Goal: Information Seeking & Learning: Learn about a topic

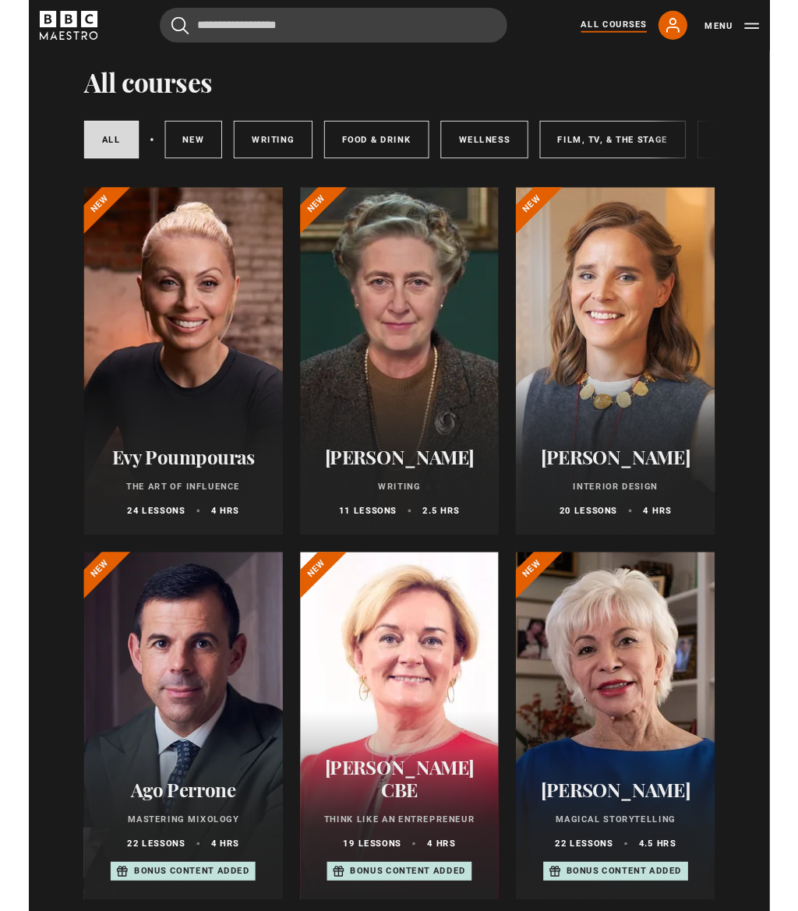
scroll to position [49, 0]
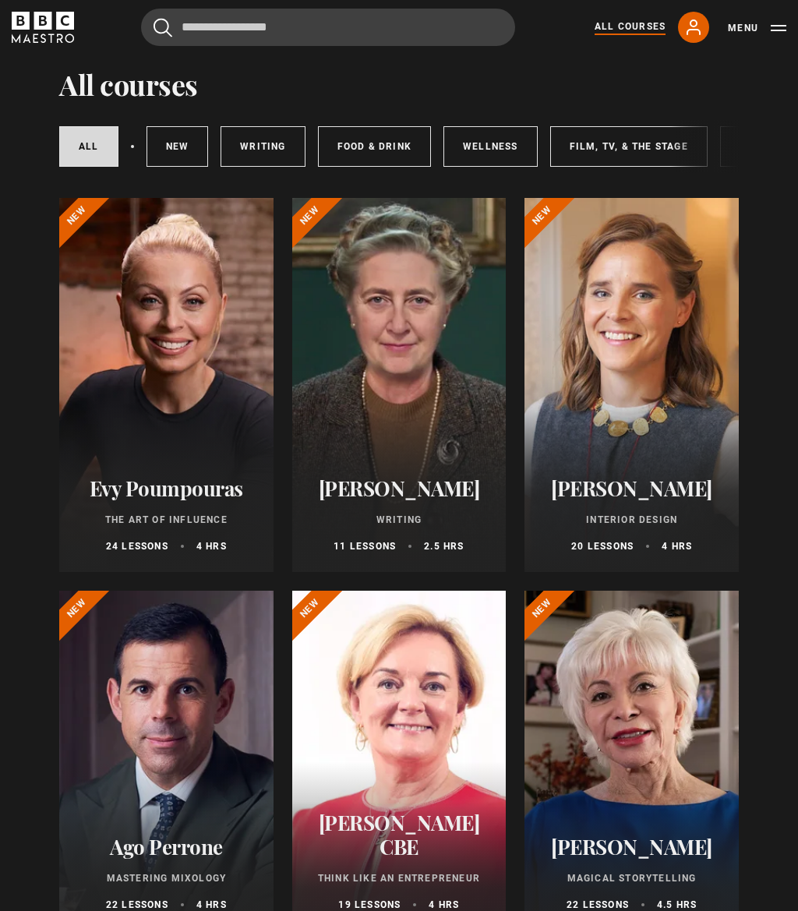
click at [464, 459] on div "[PERSON_NAME] Writing 11 lessons 2.5 hrs" at bounding box center [399, 514] width 214 height 115
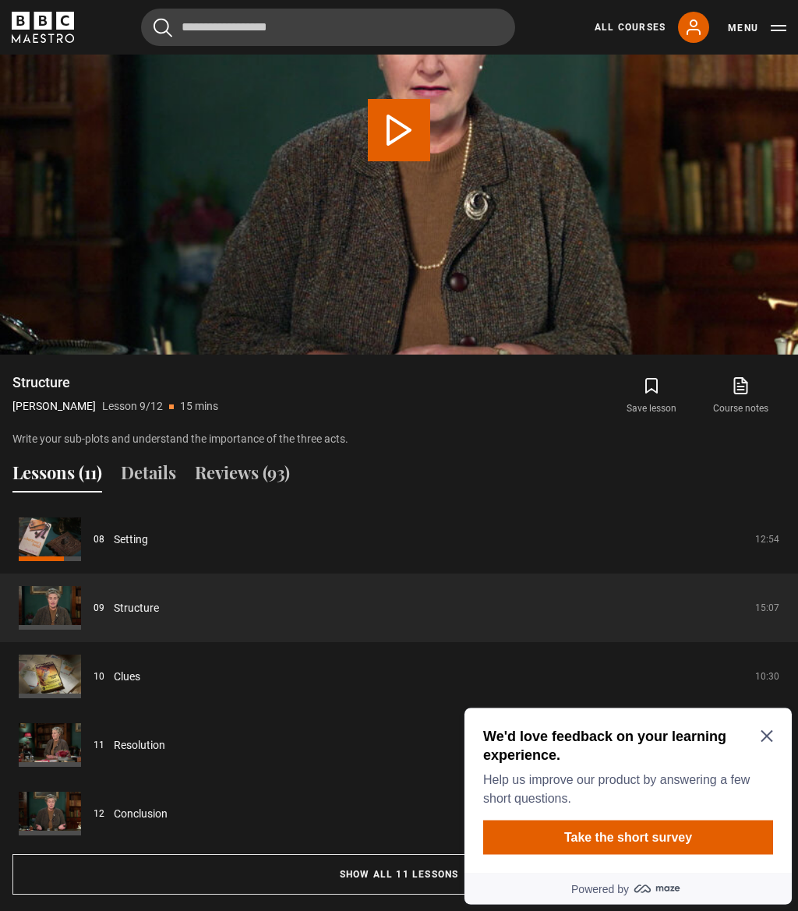
scroll to position [858, 0]
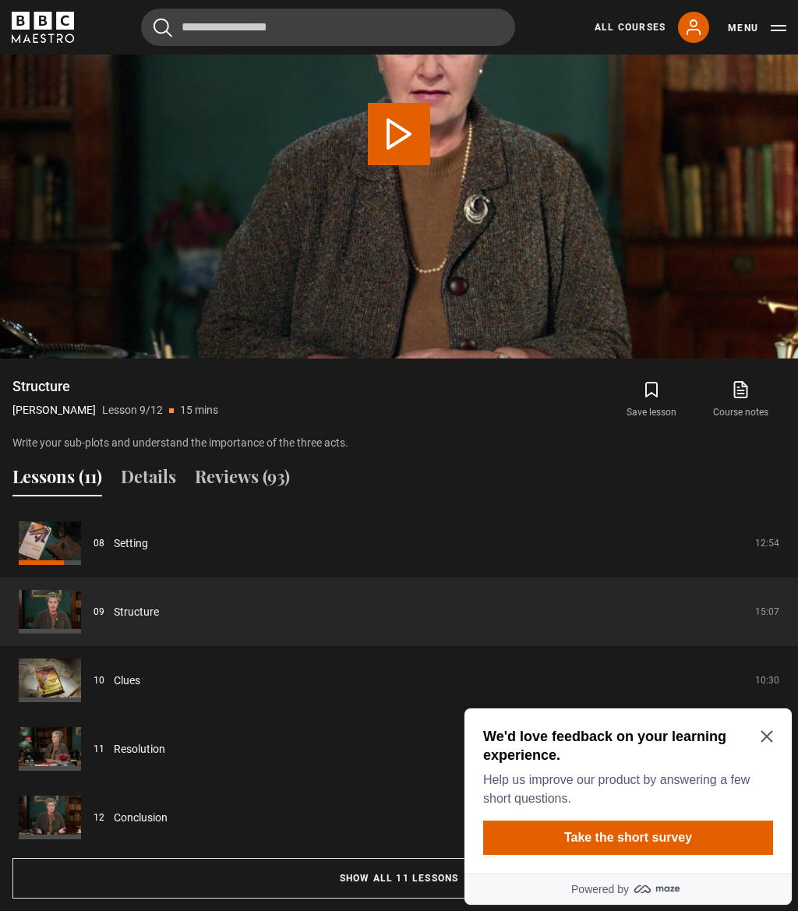
click at [756, 718] on div "We'd love feedback on your learning experience. Help us improve our product by …" at bounding box center [627, 790] width 327 height 165
click at [771, 741] on icon "Close Maze Prompt" at bounding box center [766, 737] width 12 height 12
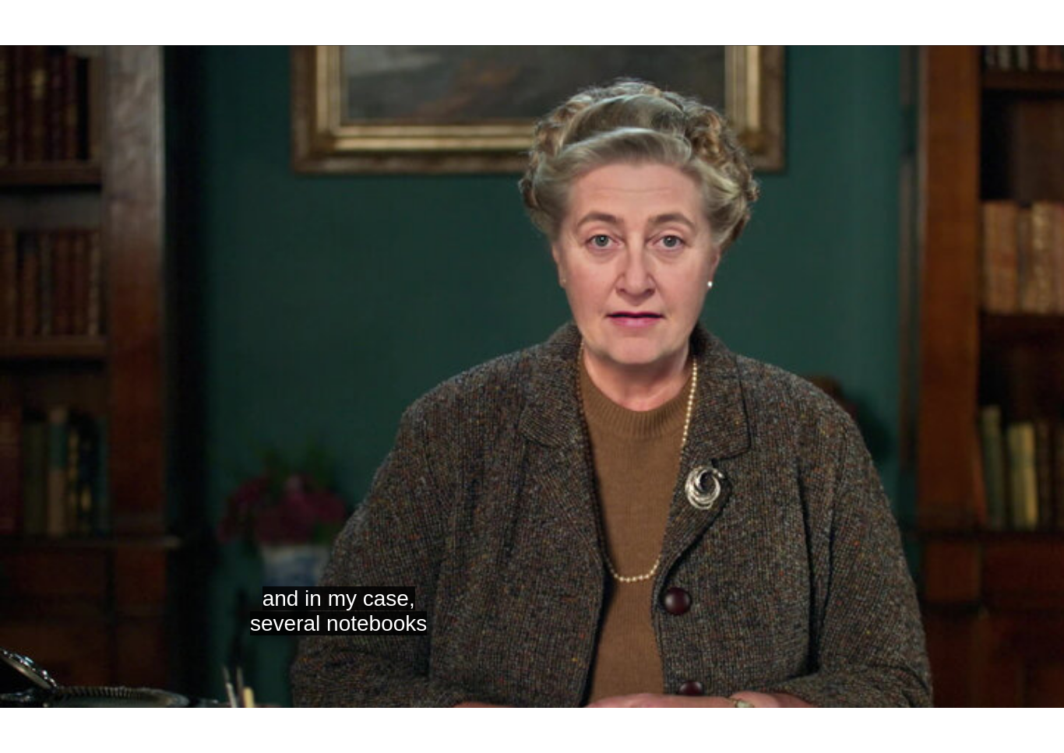
scroll to position [0, 0]
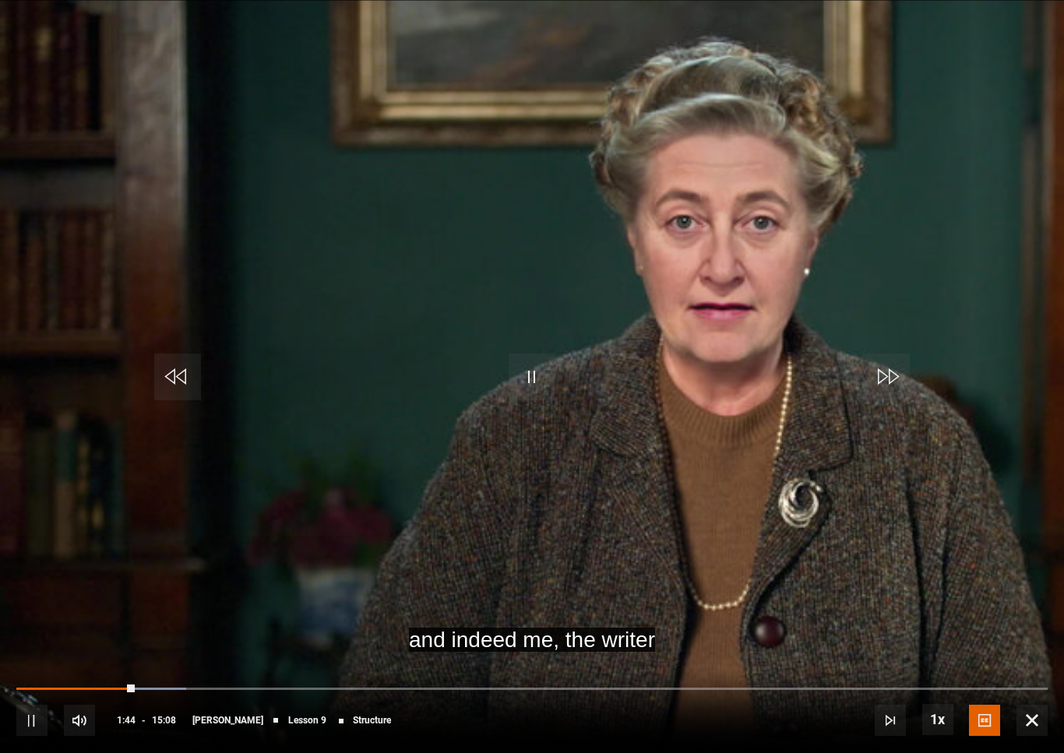
click at [797, 510] on video-js "and indeed me, the writer Video Player is loading. Play Lesson Structure 10s Sk…" at bounding box center [532, 376] width 1064 height 753
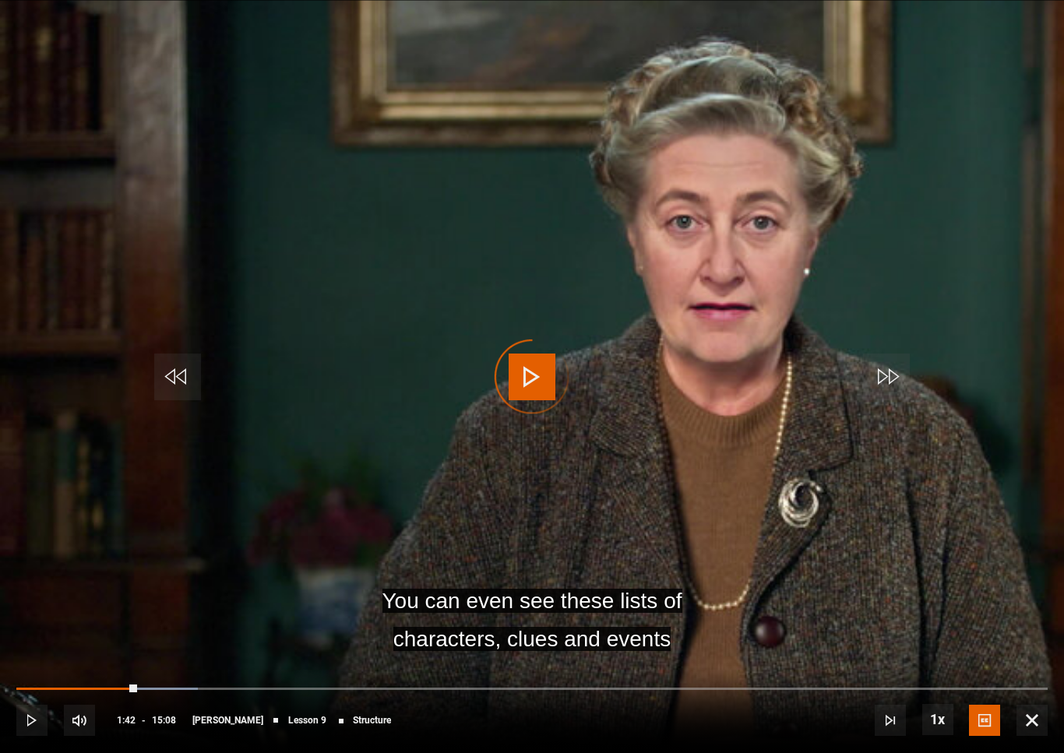
click at [133, 689] on div "Progress Bar" at bounding box center [150, 689] width 96 height 3
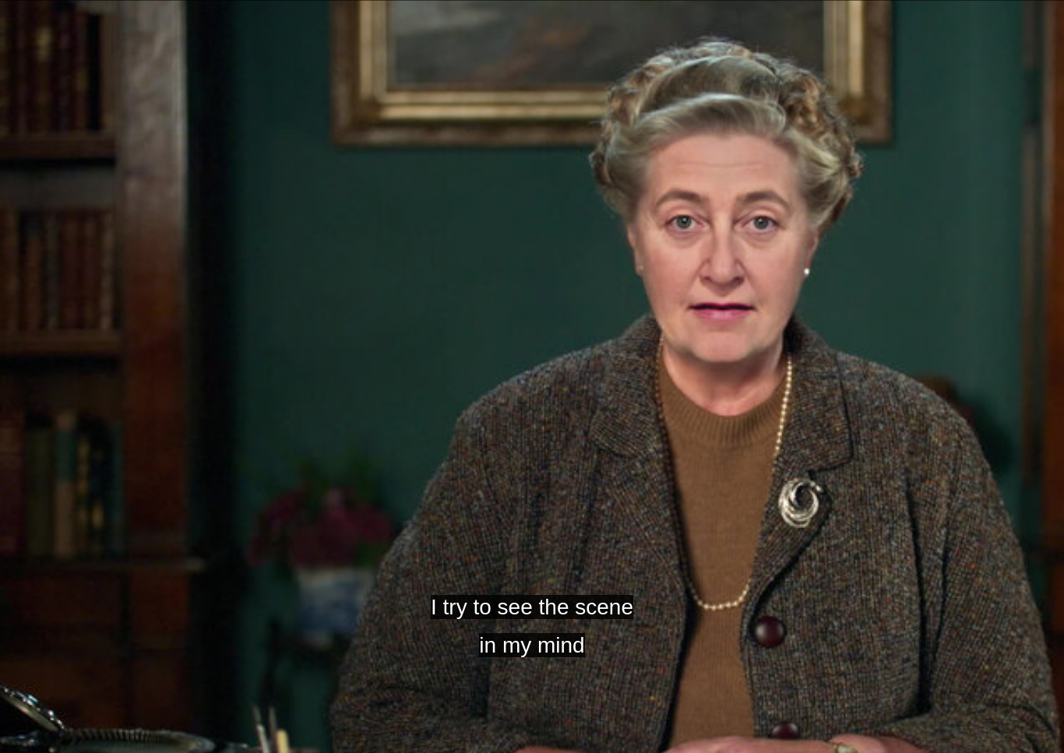
click at [797, 747] on video-js "I try to see the scene in my mind Video Player is loading. Play Lesson Structur…" at bounding box center [532, 376] width 1064 height 753
click at [728, 426] on video-js "This is also a good moment to secrete some big clues Video Player is loading. P…" at bounding box center [532, 376] width 1064 height 753
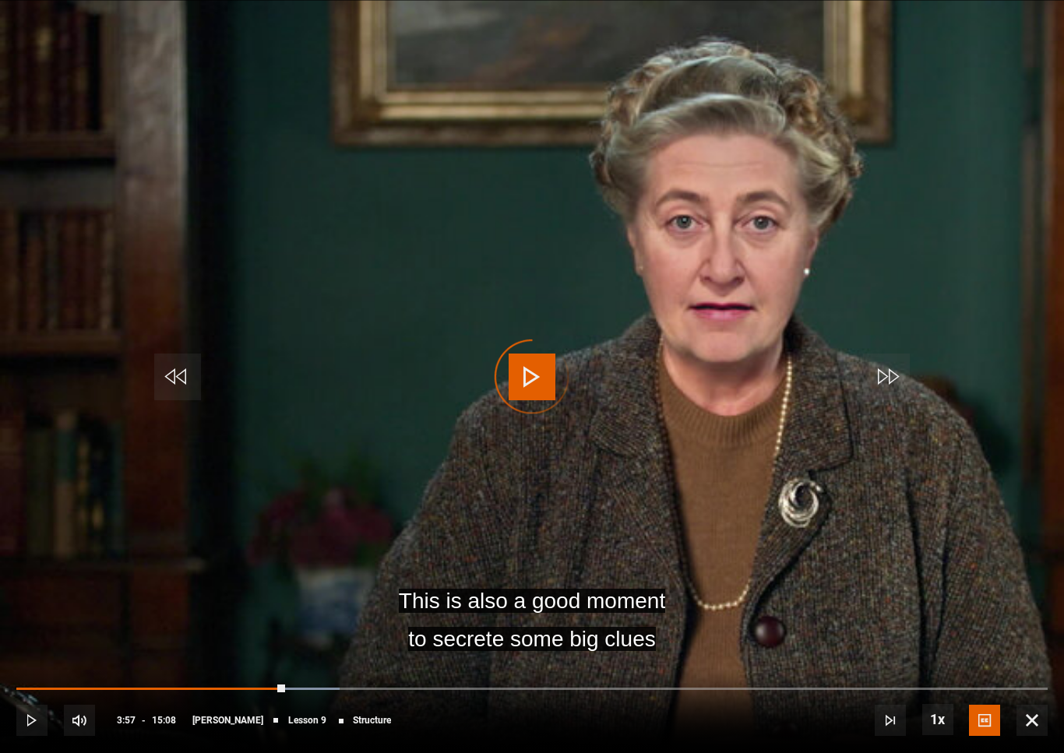
click at [281, 691] on div "Progress Bar" at bounding box center [150, 689] width 269 height 3
click at [225, 679] on div "10s Skip Back 10 seconds Play 10s Skip Forward 10 seconds Loaded : 31.91% Play …" at bounding box center [532, 710] width 1064 height 86
click at [227, 688] on div "Progress Bar" at bounding box center [137, 689] width 243 height 3
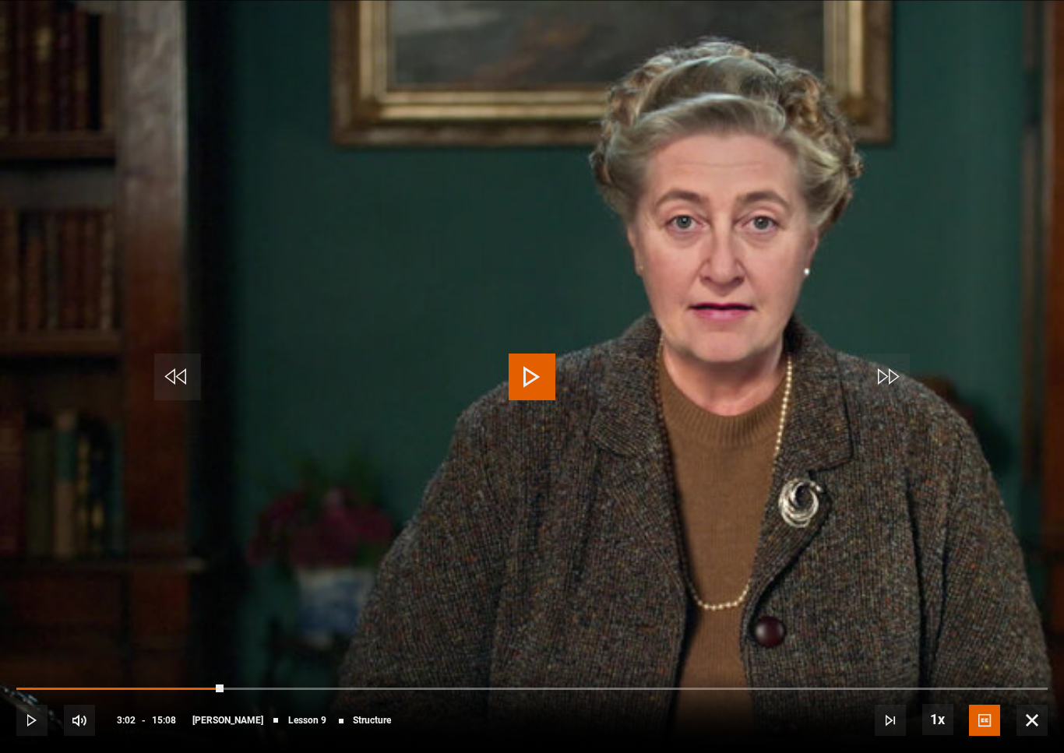
click at [792, 320] on video-js "Video Player is loading. Play Lesson Structure 10s Skip Back 10 seconds Play 10…" at bounding box center [532, 376] width 1064 height 753
click at [797, 590] on video-js ""Oh," replies the author. Video Player is loading. Play Lesson Structure 10s Sk…" at bounding box center [532, 376] width 1064 height 753
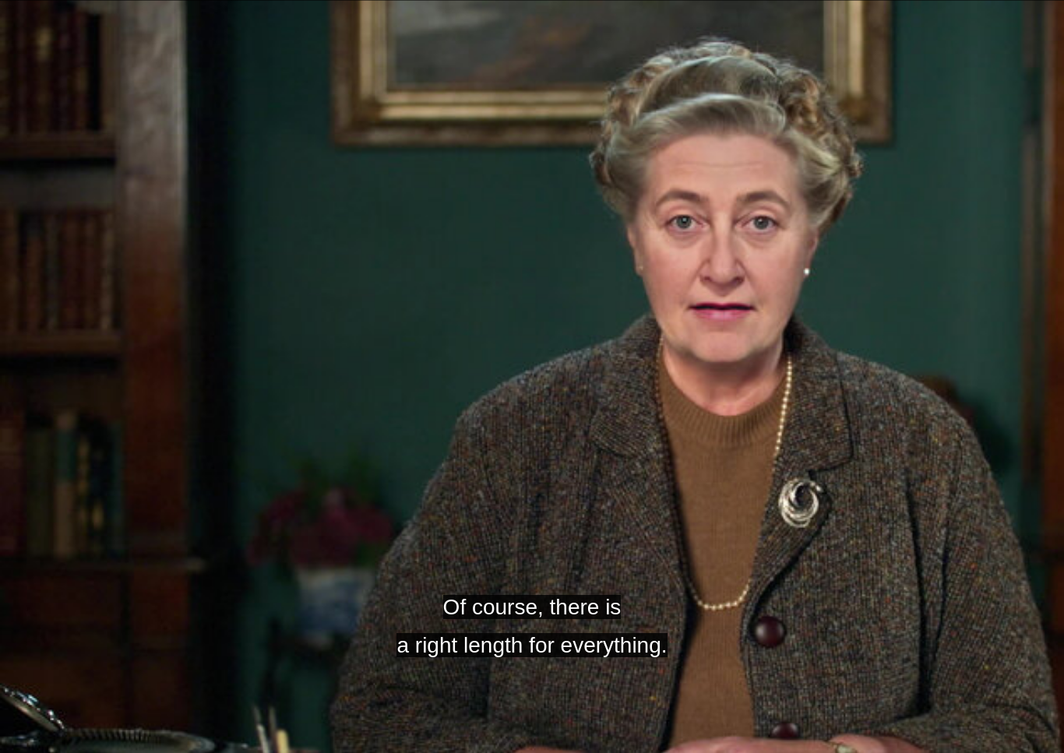
click at [661, 355] on video-js "Of course, there is a right length for everything. Video Player is loading. Pla…" at bounding box center [532, 376] width 1064 height 753
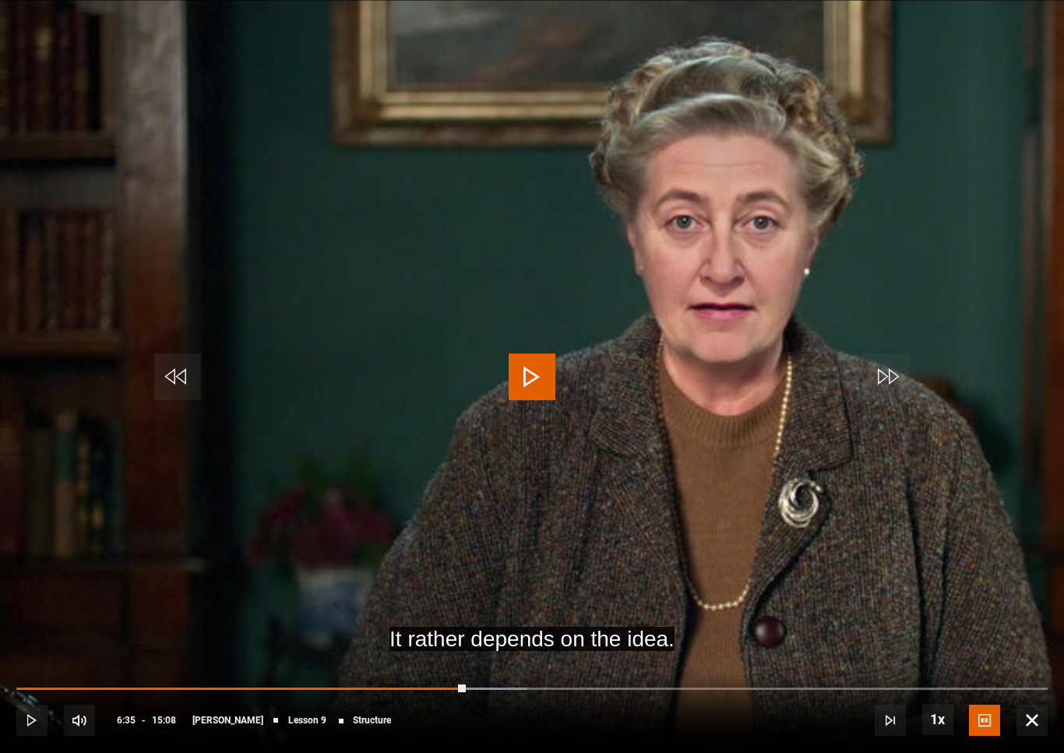
click at [450, 542] on video-js "It rather depends on the idea. Video Player is loading. Play Lesson Structure 1…" at bounding box center [532, 376] width 1064 height 753
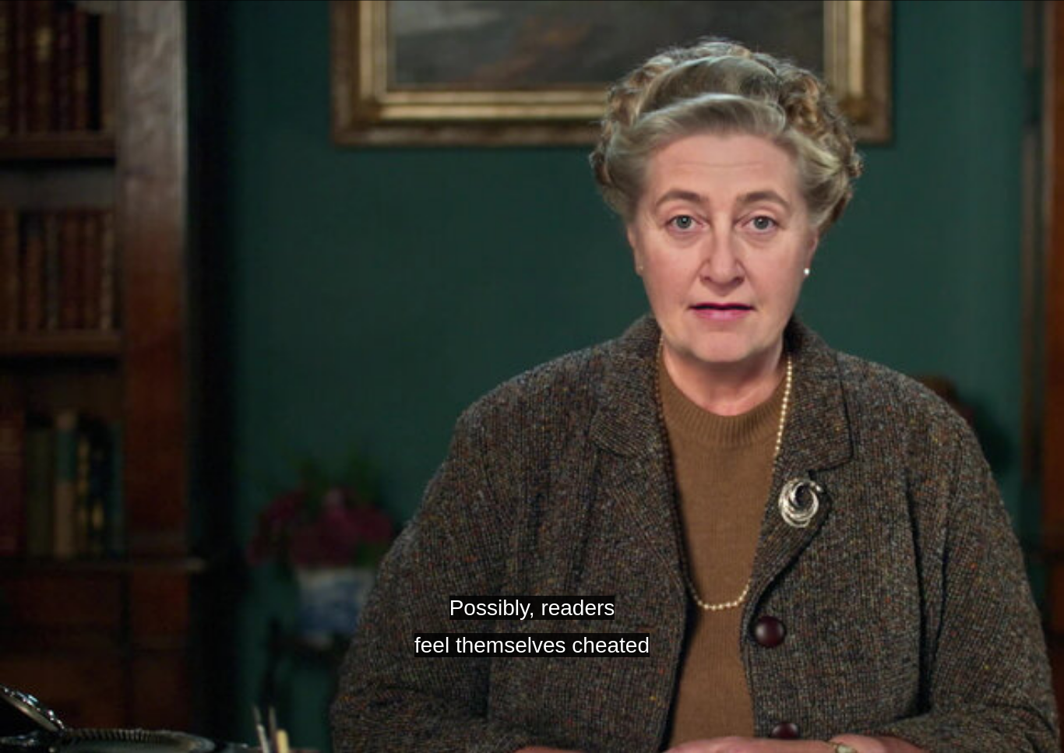
click at [37, 712] on video-js "Possibly, readers feel themselves cheated Video Player is loading. Play Lesson …" at bounding box center [532, 376] width 1064 height 753
click at [797, 546] on video-js "But for creative work, I usually feel happier Video Player is loading. Play Les…" at bounding box center [532, 376] width 1064 height 753
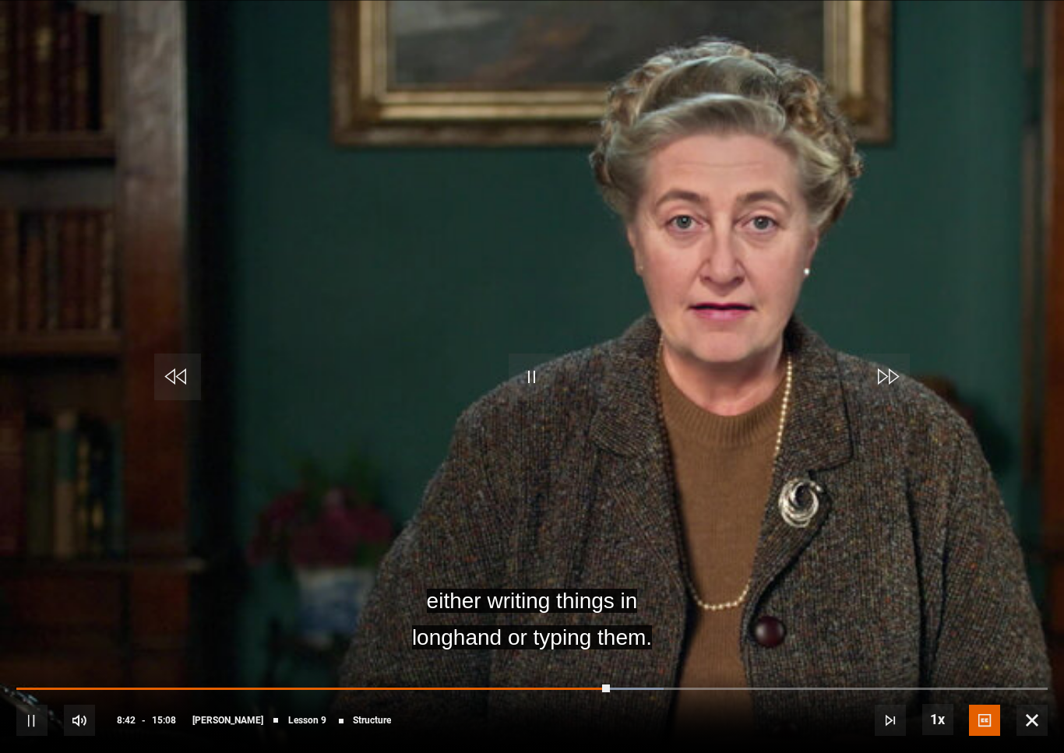
click at [797, 617] on video-js "either writing things in longhand or typing them. Video Player is loading. Play…" at bounding box center [532, 376] width 1064 height 753
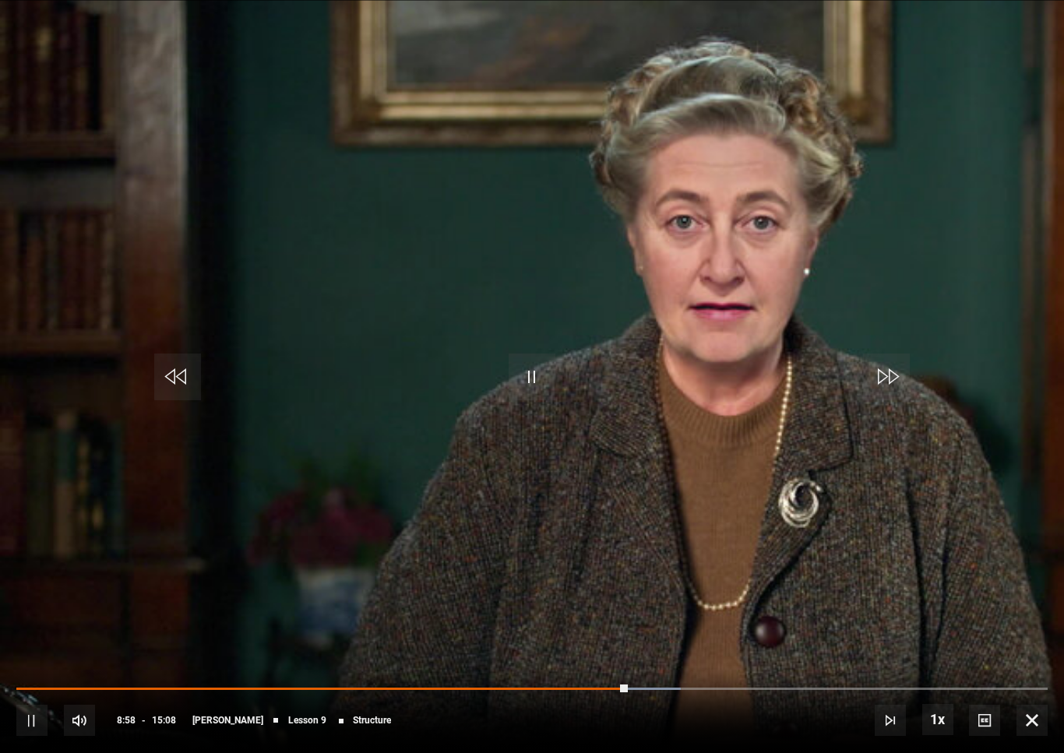
click at [797, 607] on video-js "Video Player is loading. Play Lesson Structure 10s Skip Back 10 seconds Pause 1…" at bounding box center [532, 376] width 1064 height 753
click at [617, 689] on div "Progress Bar" at bounding box center [322, 689] width 613 height 3
click at [602, 691] on div "Progress Bar" at bounding box center [311, 689] width 591 height 3
click at [797, 571] on video-js "Video Player is loading. Play Lesson Structure 10s Skip Back 10 seconds Pause 1…" at bounding box center [532, 376] width 1064 height 753
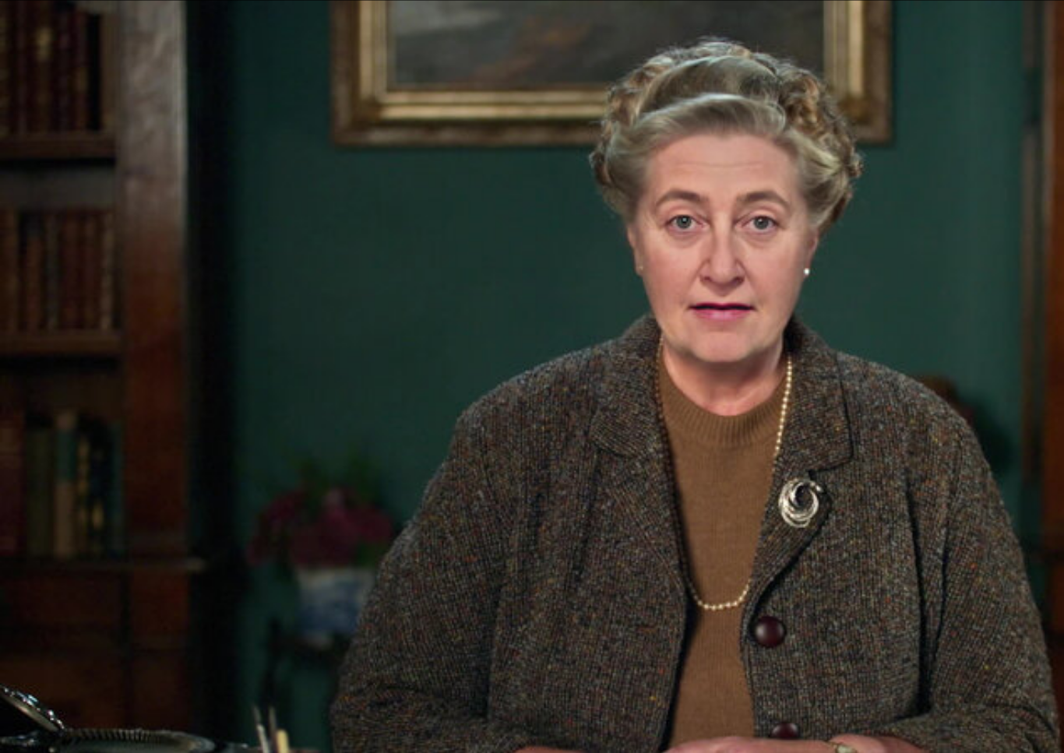
click at [701, 492] on video-js "Video Player is loading. Play Lesson Structure 10s Skip Back 10 seconds Pause 1…" at bounding box center [532, 376] width 1064 height 753
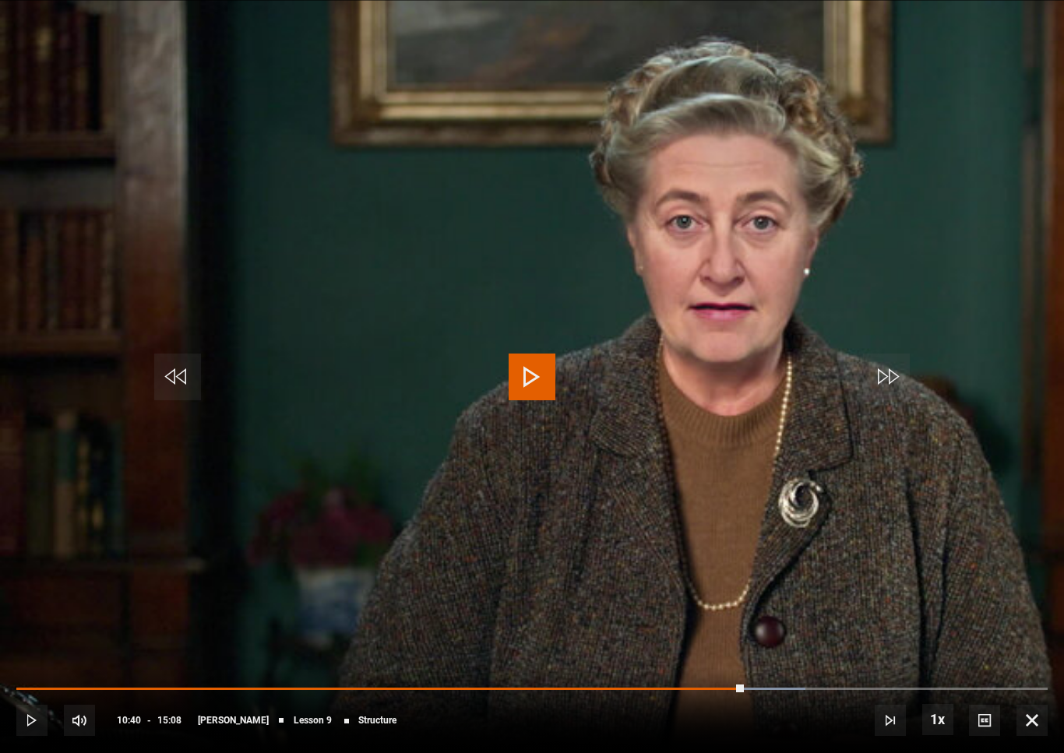
click at [797, 527] on video-js "Video Player is loading. Play Lesson Structure 10s Skip Back 10 seconds Play 10…" at bounding box center [532, 376] width 1064 height 753
click at [797, 521] on video-js "Video Player is loading. Play Lesson Structure 10s Skip Back 10 seconds Pause 1…" at bounding box center [532, 376] width 1064 height 753
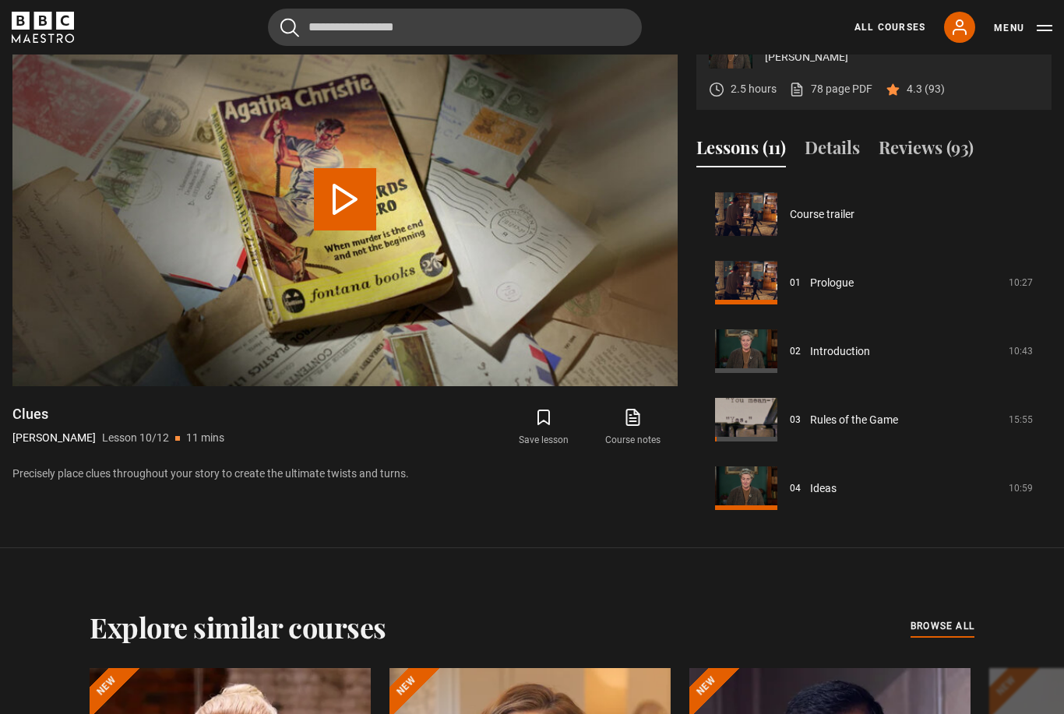
scroll to position [555, 0]
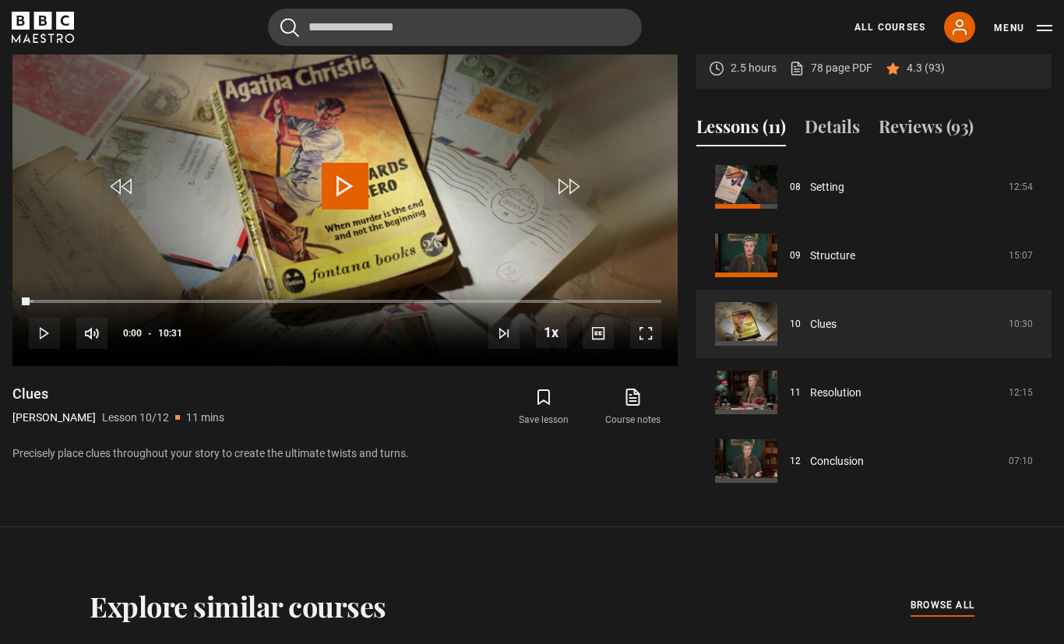
click at [659, 349] on span "Video Player" at bounding box center [645, 333] width 31 height 31
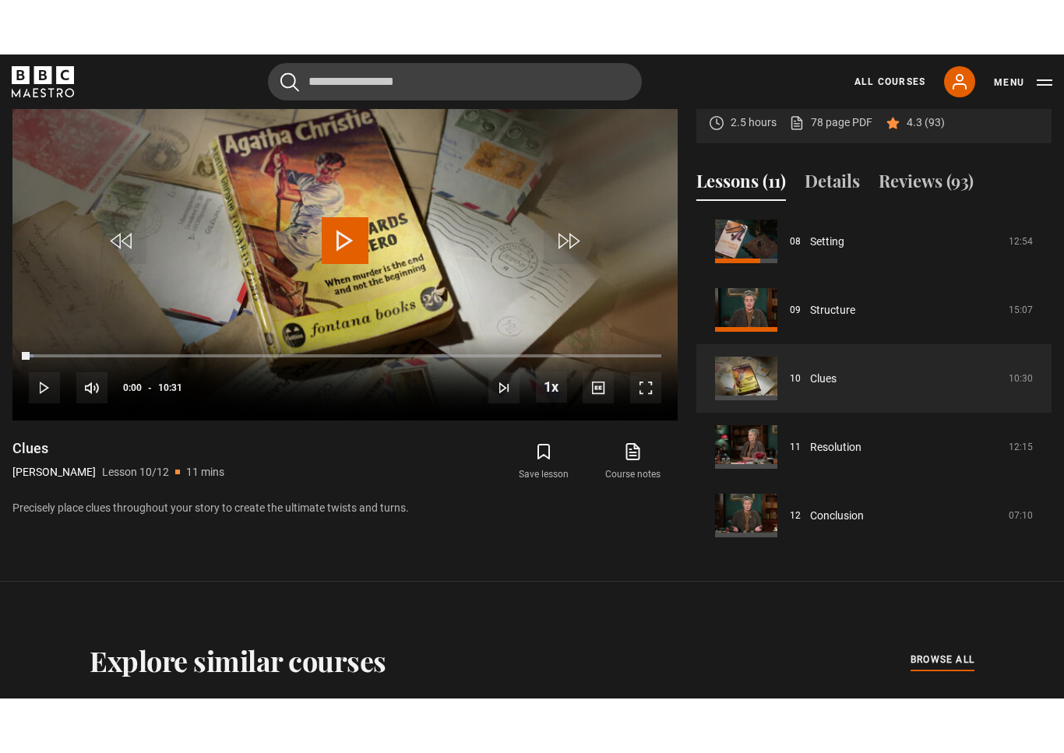
scroll to position [19, 0]
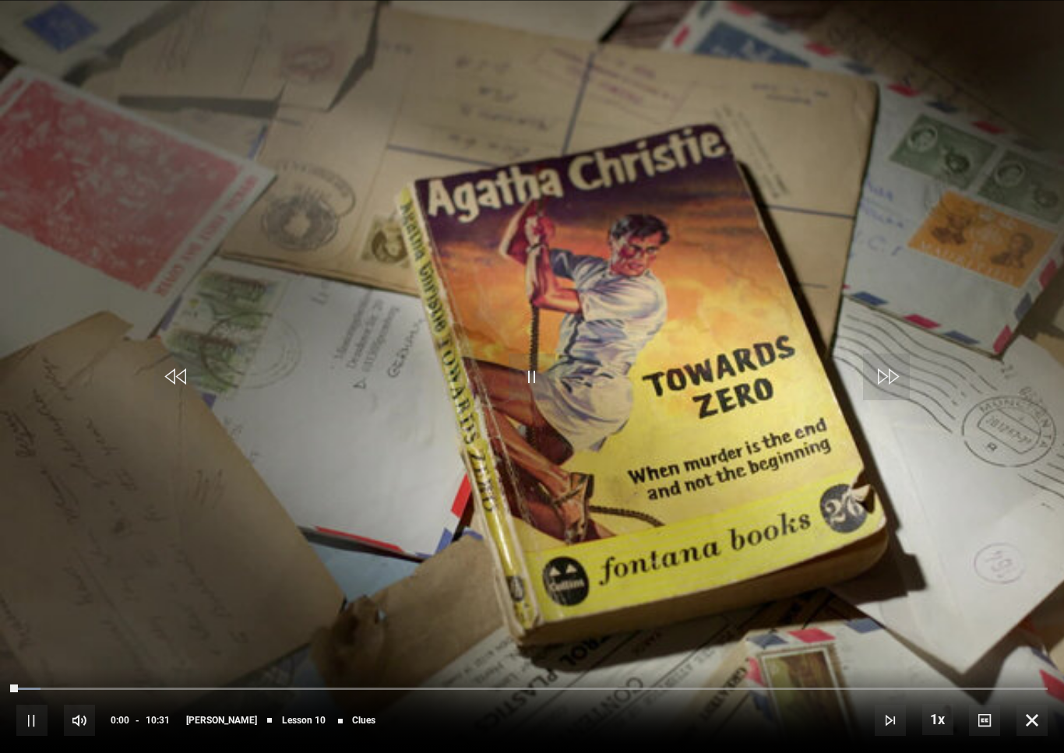
click at [682, 400] on video-js "Video Player is loading. Play Lesson Clues 10s Skip Back 10 seconds Pause 10s S…" at bounding box center [532, 376] width 1064 height 753
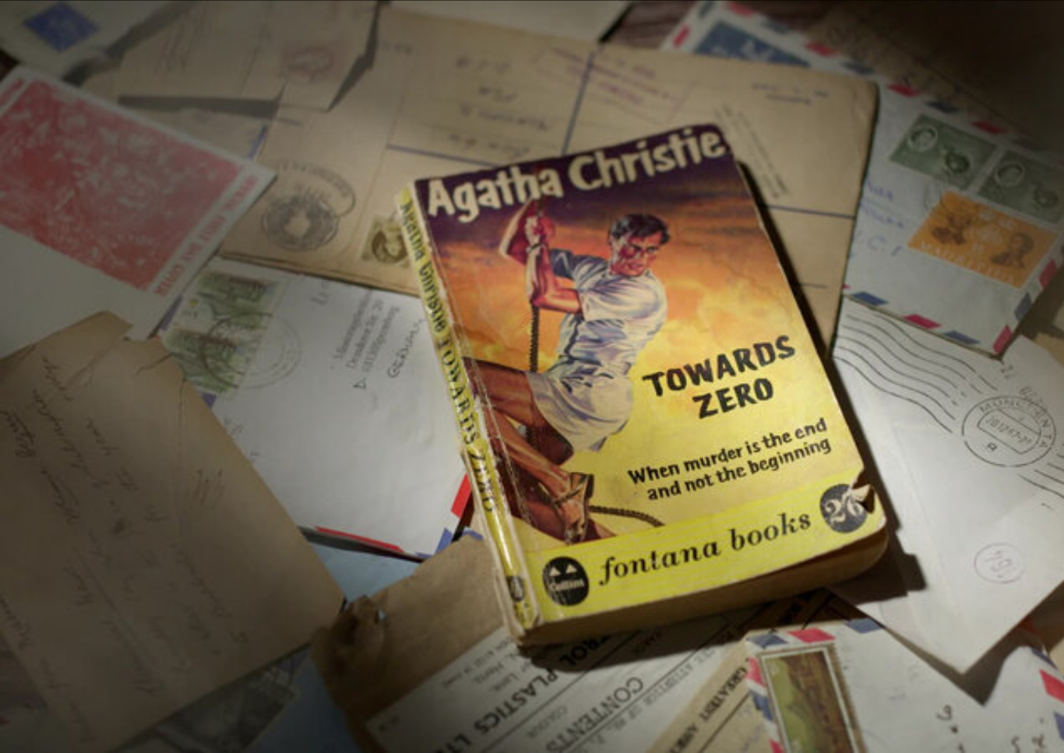
click at [1021, 387] on video-js "Video Player is loading. Play Lesson Clues 10s Skip Back 10 seconds Pause 10s S…" at bounding box center [532, 376] width 1064 height 753
click at [1052, 376] on video-js "Video Player is loading. Play Lesson Clues 10s Skip Back 10 seconds Pause 10s S…" at bounding box center [532, 376] width 1064 height 753
click at [1039, 380] on video-js "Video Player is loading. Play Lesson Clues 10s Skip Back 10 seconds Pause 10s S…" at bounding box center [532, 376] width 1064 height 753
click at [1049, 386] on video-js "Video Player is loading. Play Lesson Clues 10s Skip Back 10 seconds Pause 10s S…" at bounding box center [532, 376] width 1064 height 753
click at [1013, 392] on video-js "Video Player is loading. Play Lesson Clues 10s Skip Back 10 seconds Pause 10s S…" at bounding box center [532, 376] width 1064 height 753
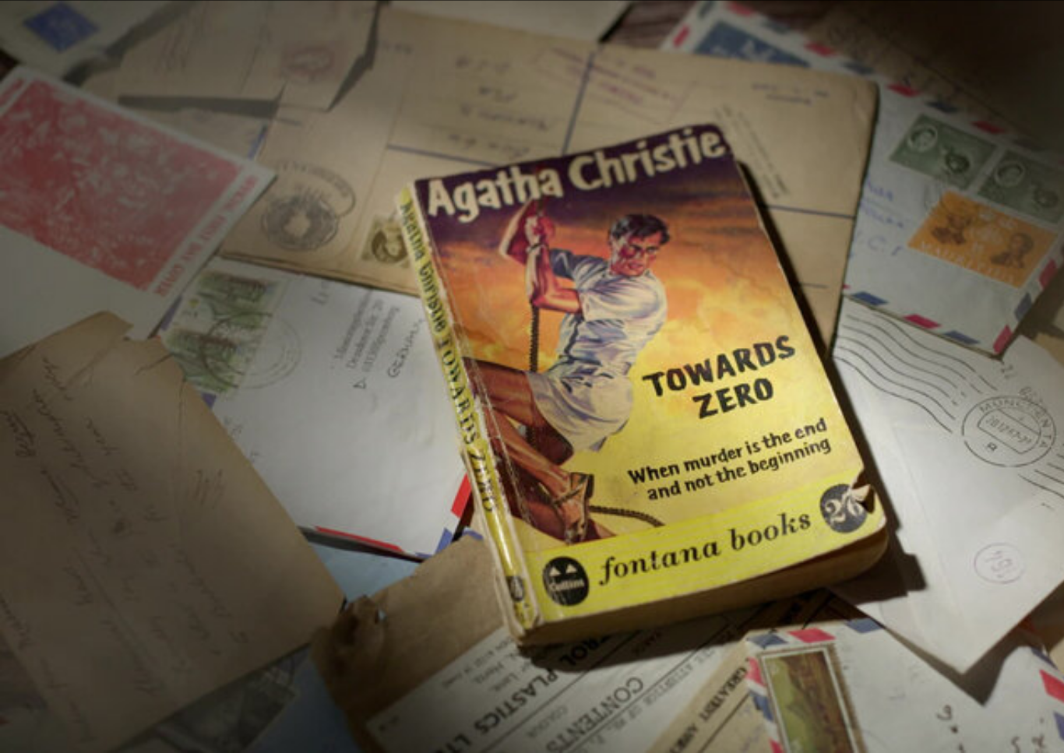
click at [1007, 387] on video-js "Video Player is loading. Play Lesson Clues 10s Skip Back 10 seconds Pause 10s S…" at bounding box center [532, 376] width 1064 height 753
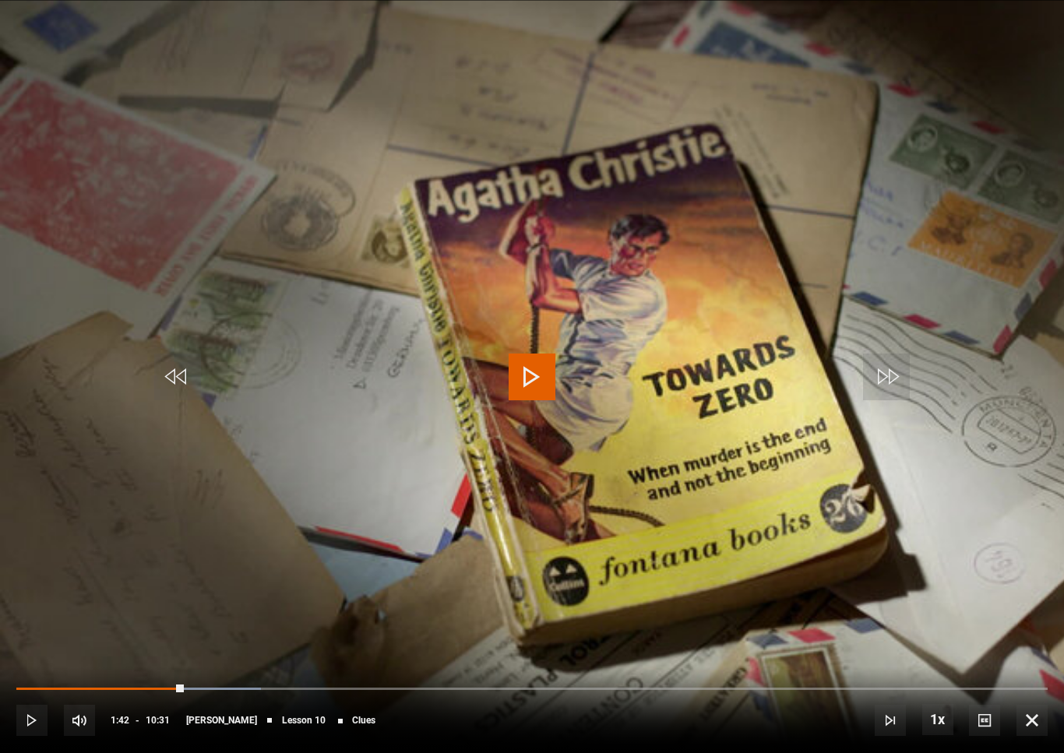
click at [1017, 388] on video-js "Video Player is loading. Play Lesson Clues 10s Skip Back 10 seconds Play 10s Sk…" at bounding box center [532, 376] width 1064 height 753
click at [1012, 376] on video-js "Video Player is loading. Play Lesson Clues 10s Skip Back 10 seconds Pause 10s S…" at bounding box center [532, 376] width 1064 height 753
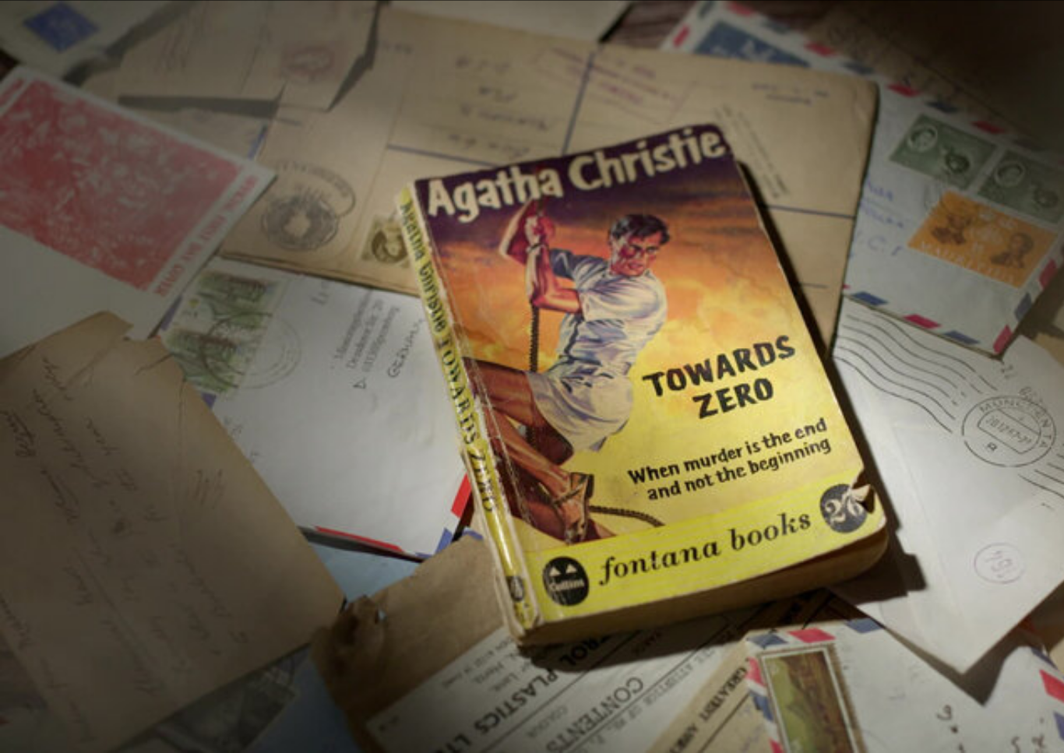
click at [1057, 499] on video-js "Video Player is loading. Play Lesson Clues 10s Skip Back 10 seconds Pause 10s S…" at bounding box center [532, 376] width 1064 height 753
click at [1049, 515] on video-js "Video Player is loading. Play Lesson Clues 10s Skip Back 10 seconds Pause 10s S…" at bounding box center [532, 376] width 1064 height 753
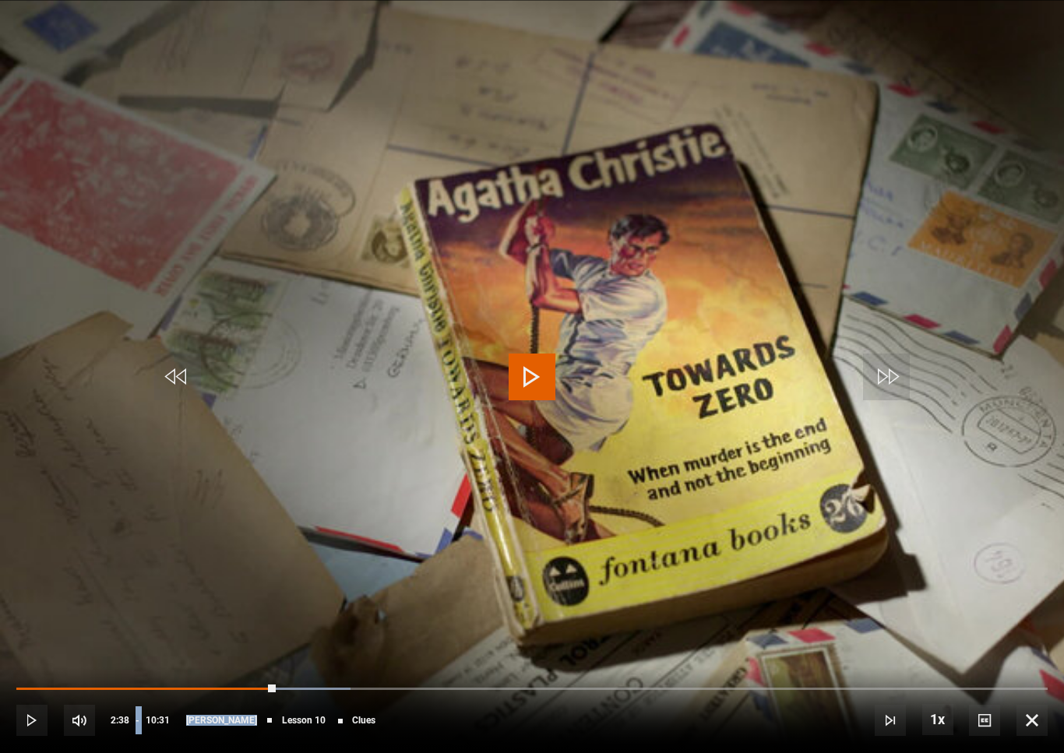
click at [1050, 542] on video-js "Video Player is loading. Play Lesson Clues 10s Skip Back 10 seconds Play 10s Sk…" at bounding box center [532, 376] width 1064 height 753
click at [1054, 543] on video-js "Video Player is loading. Play Lesson Clues 10s Skip Back 10 seconds Pause 10s S…" at bounding box center [532, 376] width 1064 height 753
click at [107, 69] on video-js "Video Player is loading. Play Lesson Clues 10s Skip Back 10 seconds Pause 10s S…" at bounding box center [532, 376] width 1064 height 753
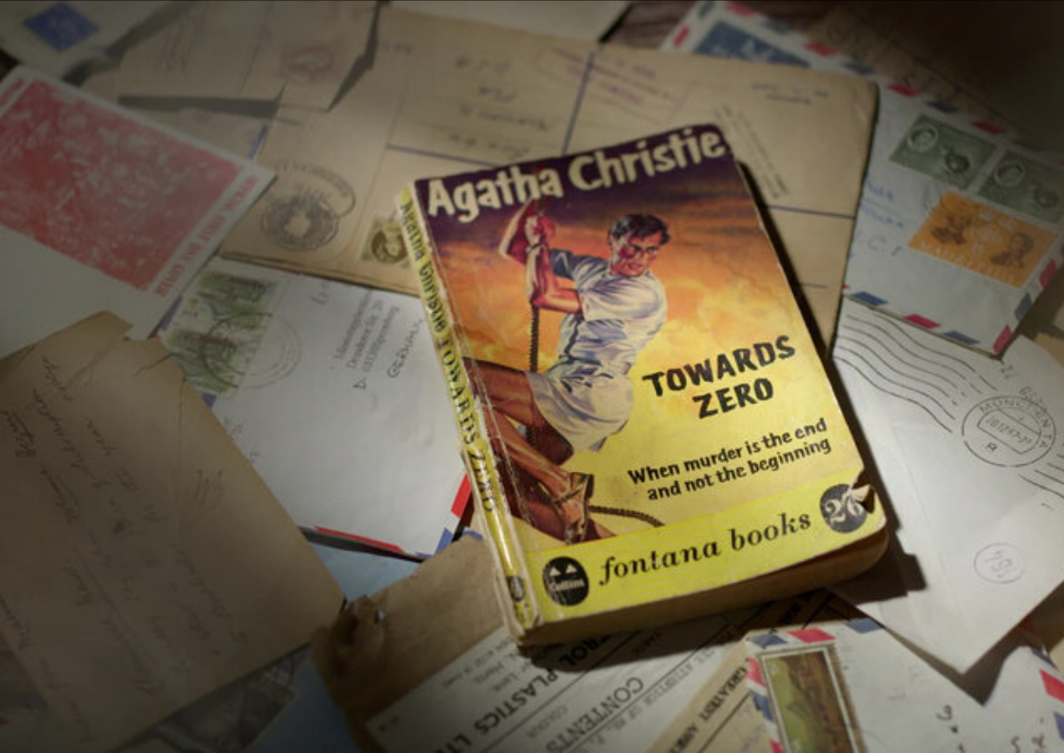
click at [1047, 526] on video-js "Video Player is loading. Play Lesson Clues 10s Skip Back 10 seconds Pause 10s S…" at bounding box center [532, 376] width 1064 height 753
click at [207, 185] on video-js "Video Player is loading. Play Lesson Clues 10s Skip Back 10 seconds Pause 10s S…" at bounding box center [532, 376] width 1064 height 753
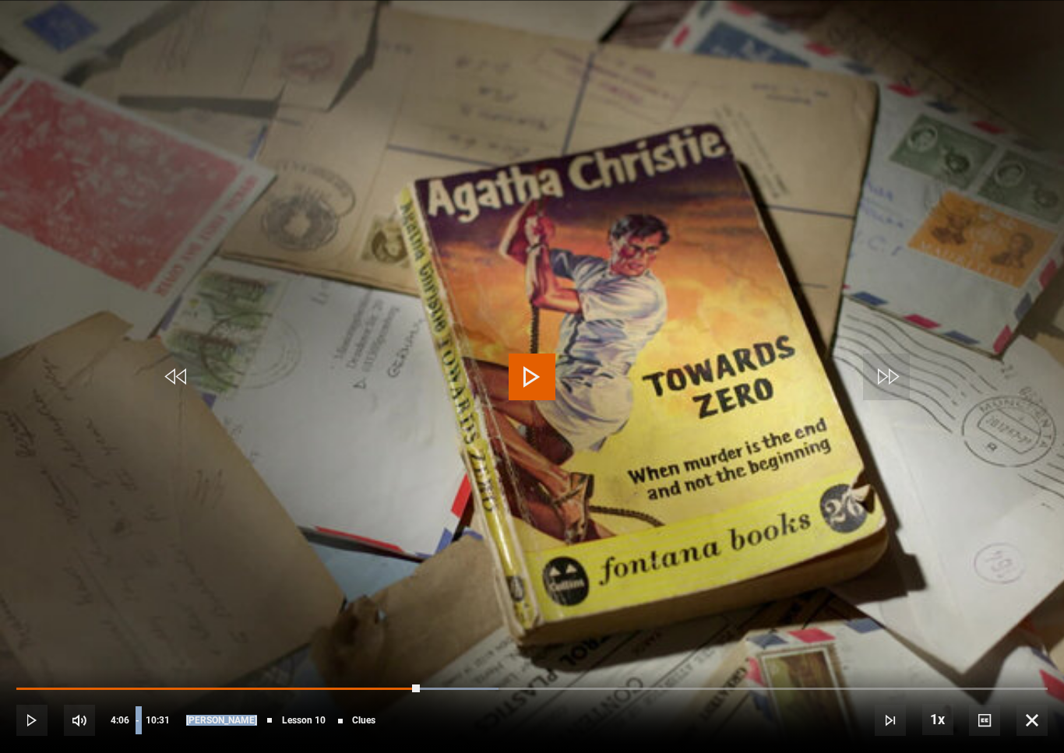
click at [990, 563] on video-js "Video Player is loading. Play Lesson Clues 10s Skip Back 10 seconds Play 10s Sk…" at bounding box center [532, 376] width 1064 height 753
click at [1019, 556] on video-js "Video Player is loading. Play Lesson Clues 10s Skip Back 10 seconds Play 10s Sk…" at bounding box center [532, 376] width 1064 height 753
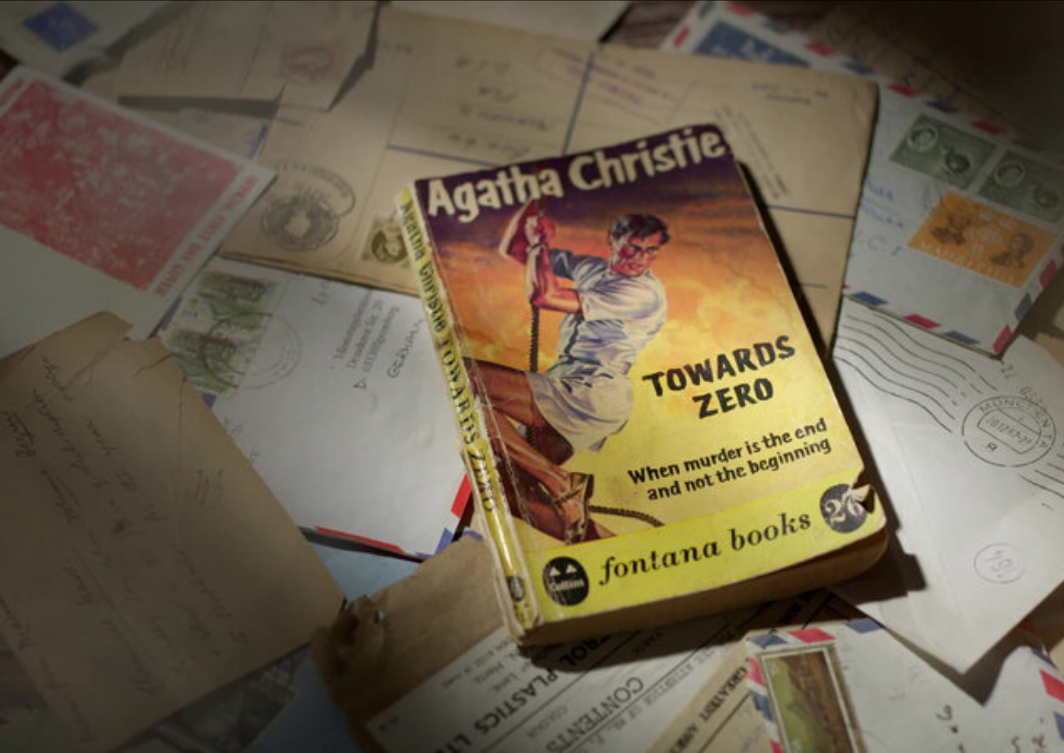
click at [689, 368] on video-js "Video Player is loading. Play Lesson Clues 10s Skip Back 10 seconds Pause 10s S…" at bounding box center [532, 376] width 1064 height 753
